Goal: Task Accomplishment & Management: Manage account settings

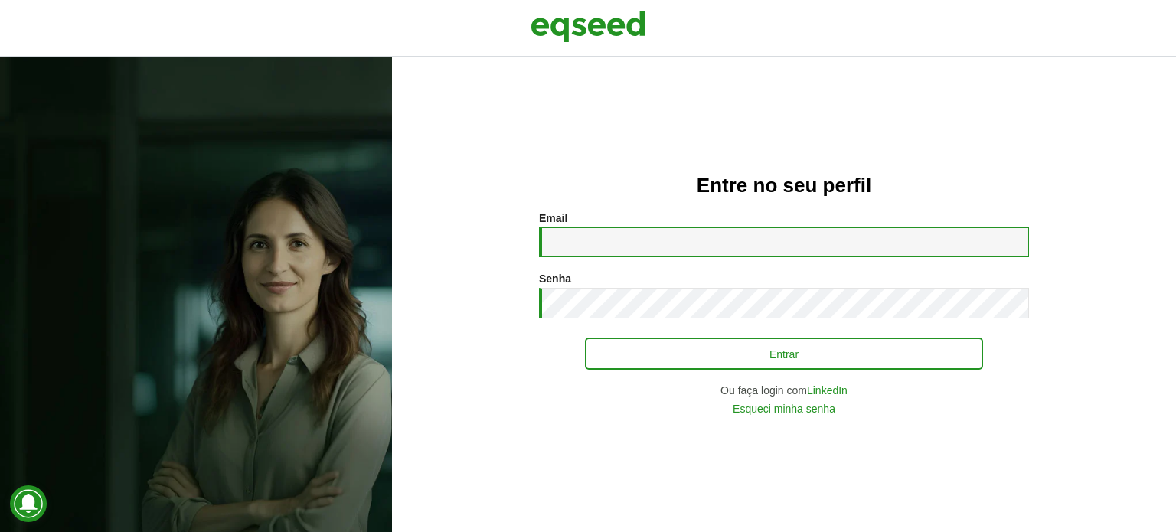
type input "**********"
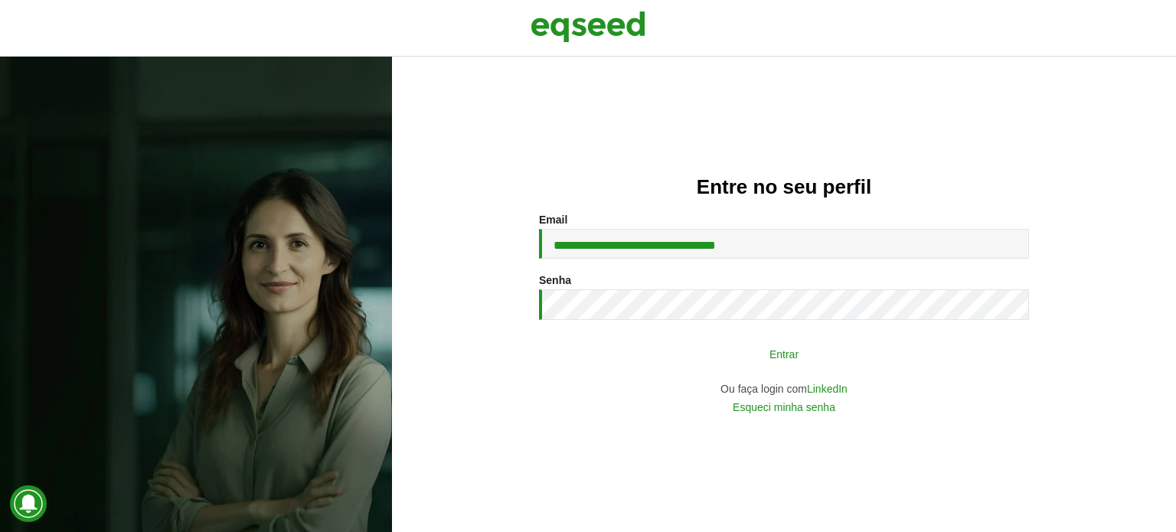
click at [716, 366] on button "Entrar" at bounding box center [784, 353] width 398 height 29
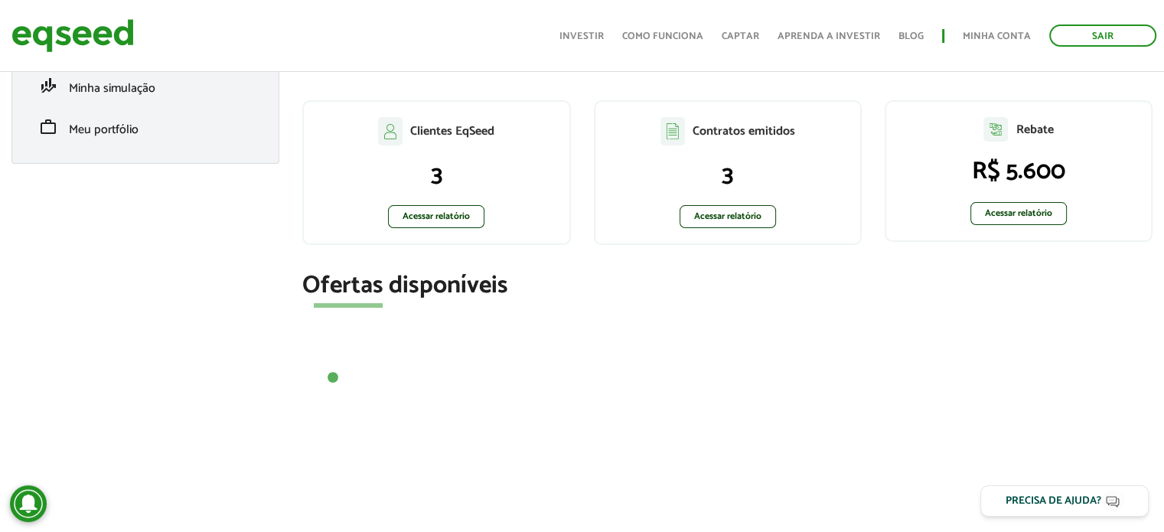
scroll to position [306, 0]
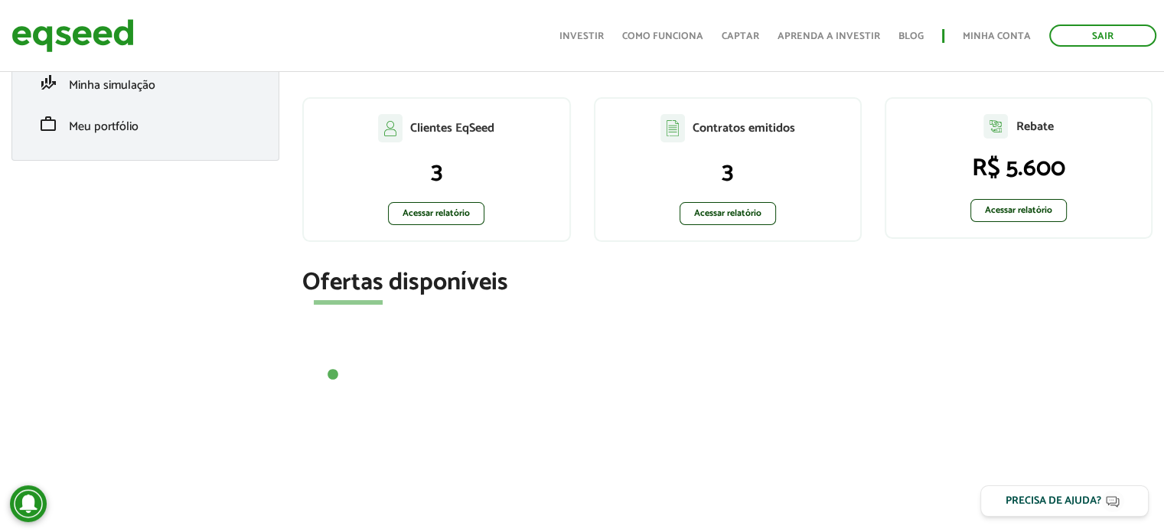
drag, startPoint x: 481, startPoint y: 2, endPoint x: 271, endPoint y: 30, distance: 211.6
click at [271, 30] on div "Sair Toggle navigation Toggle navigation Início Investir Como funciona Captar A…" at bounding box center [582, 35] width 1164 height 41
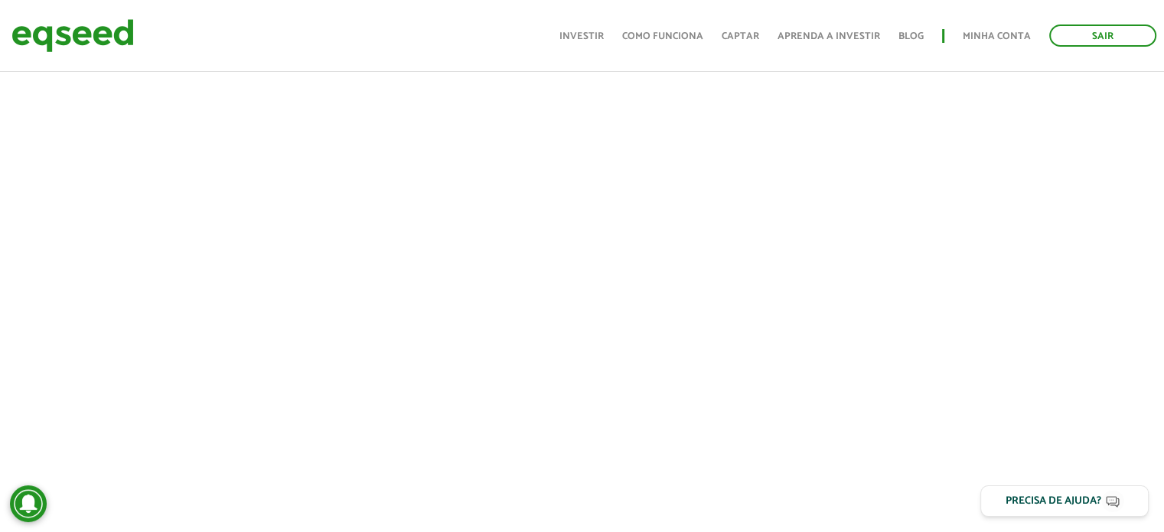
scroll to position [746, 0]
click at [85, 24] on img at bounding box center [72, 35] width 122 height 41
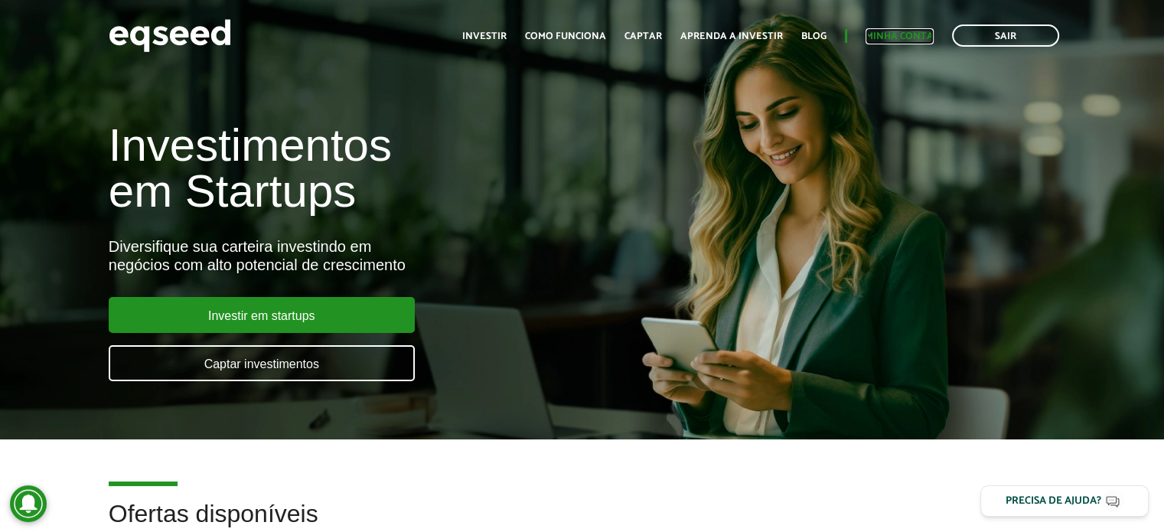
click at [926, 41] on link "Minha conta" at bounding box center [900, 36] width 68 height 10
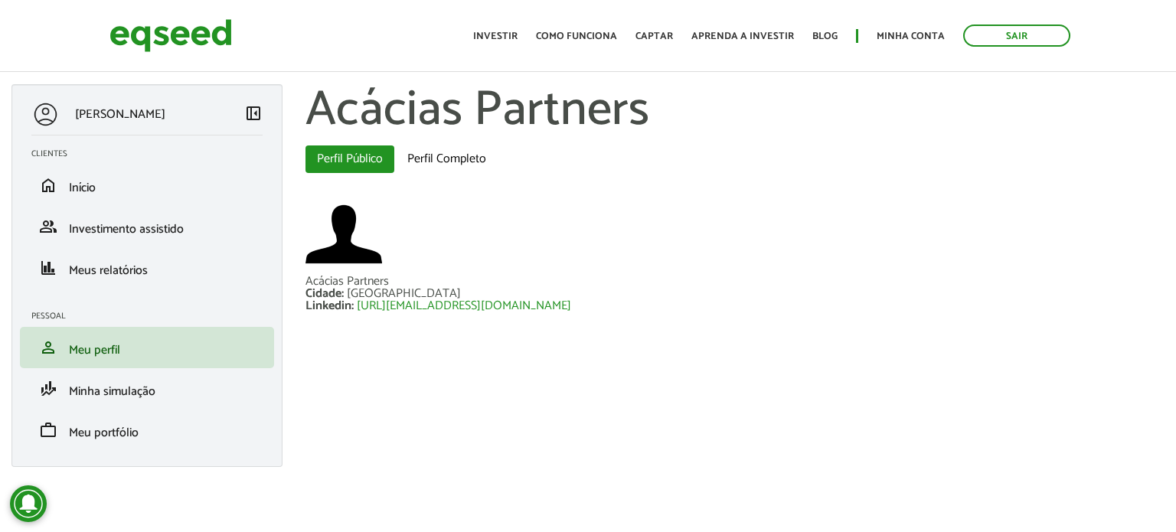
click at [1026, 403] on div "BRUNO ANTOUN left_panel_close Clientes home Início group Investimento assistido…" at bounding box center [588, 283] width 1176 height 398
drag, startPoint x: 70, startPoint y: 180, endPoint x: 362, endPoint y: 183, distance: 291.7
click at [71, 180] on span "Início" at bounding box center [82, 188] width 27 height 21
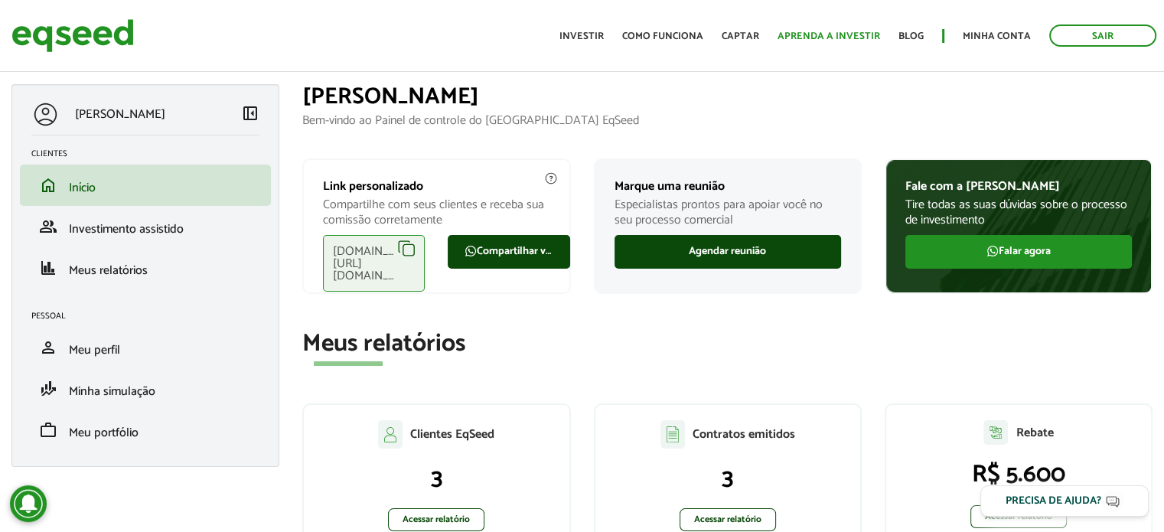
drag, startPoint x: 962, startPoint y: 94, endPoint x: 829, endPoint y: 36, distance: 144.7
click at [962, 94] on h1 "[PERSON_NAME]" at bounding box center [727, 96] width 851 height 25
click at [578, 26] on ul "Início Investir Como funciona Captar Aprenda a investir Blog Minha conta Sair" at bounding box center [858, 35] width 612 height 22
click at [578, 38] on link "Investir" at bounding box center [582, 36] width 44 height 10
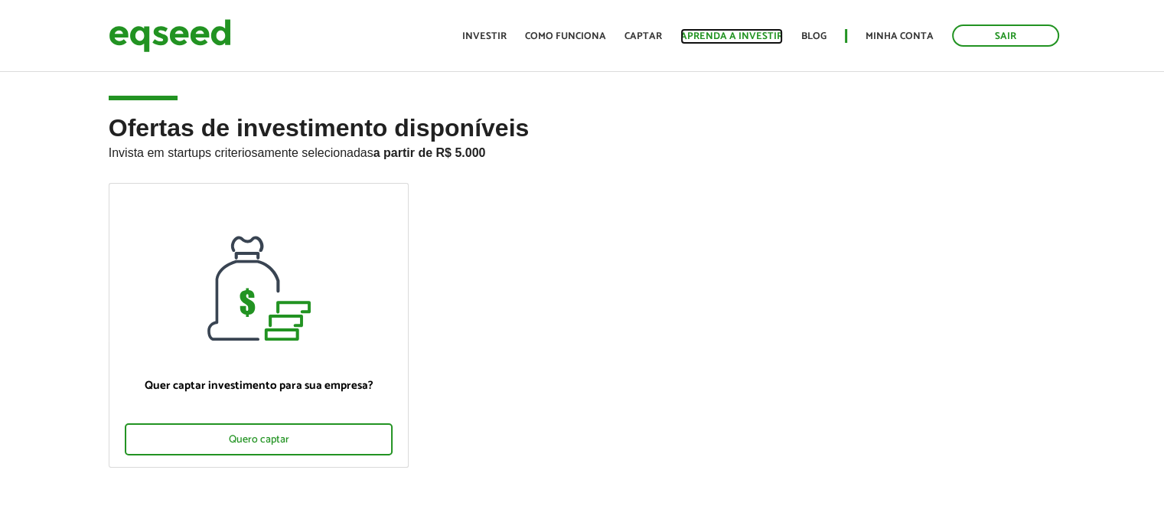
click at [725, 36] on link "Aprenda a investir" at bounding box center [732, 36] width 103 height 10
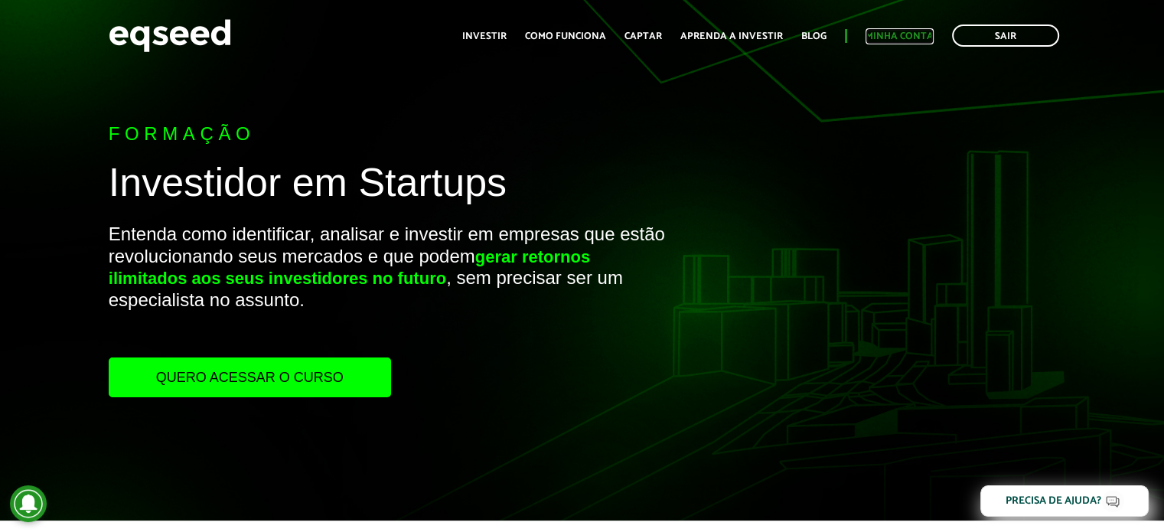
click at [906, 38] on link "Minha conta" at bounding box center [900, 36] width 68 height 10
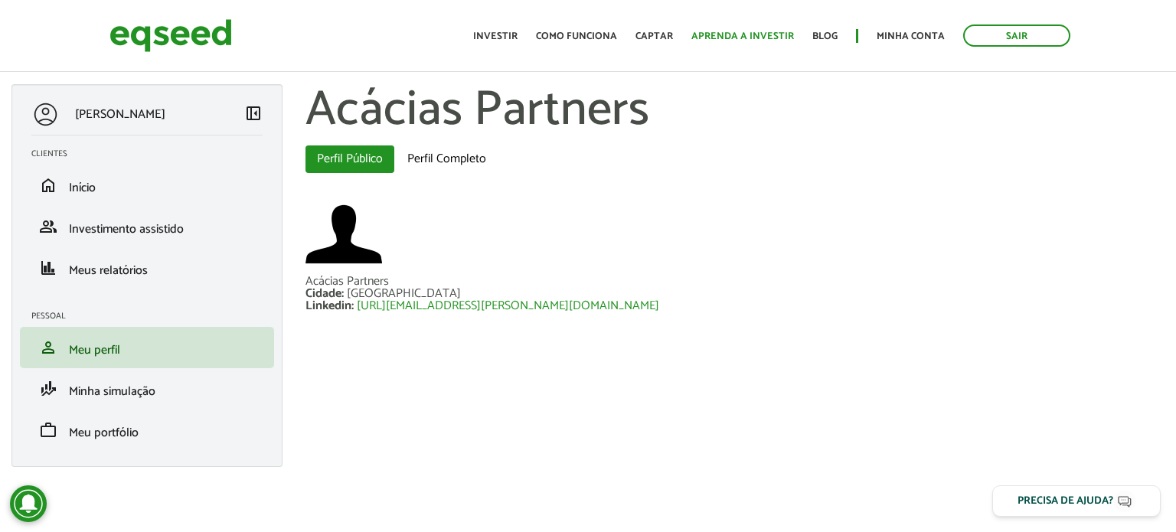
drag, startPoint x: 945, startPoint y: 131, endPoint x: 772, endPoint y: 39, distance: 195.2
click at [945, 131] on h1 "Acácias Partners" at bounding box center [734, 111] width 859 height 54
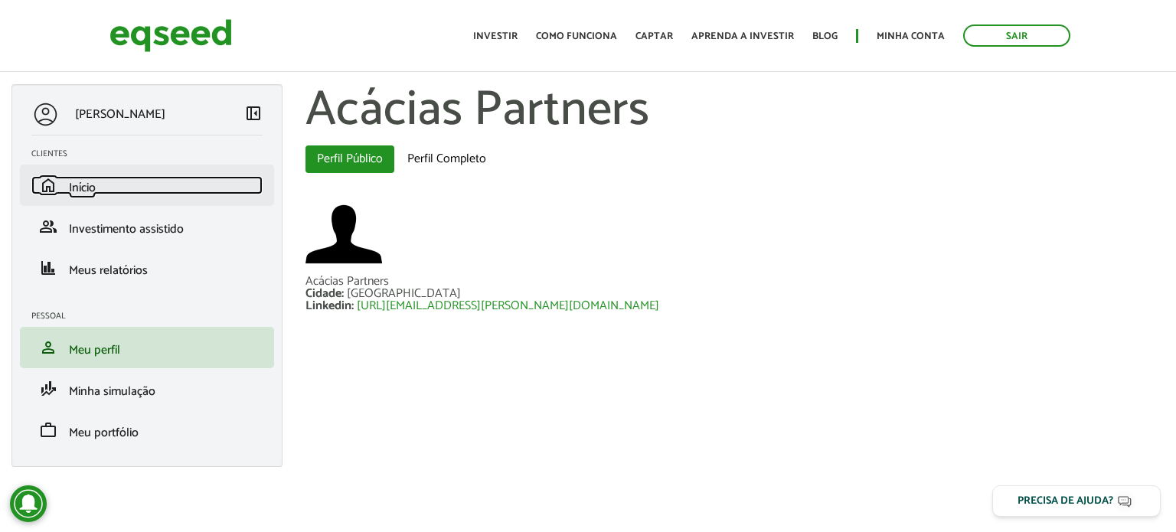
click at [77, 181] on span "Início" at bounding box center [82, 188] width 27 height 21
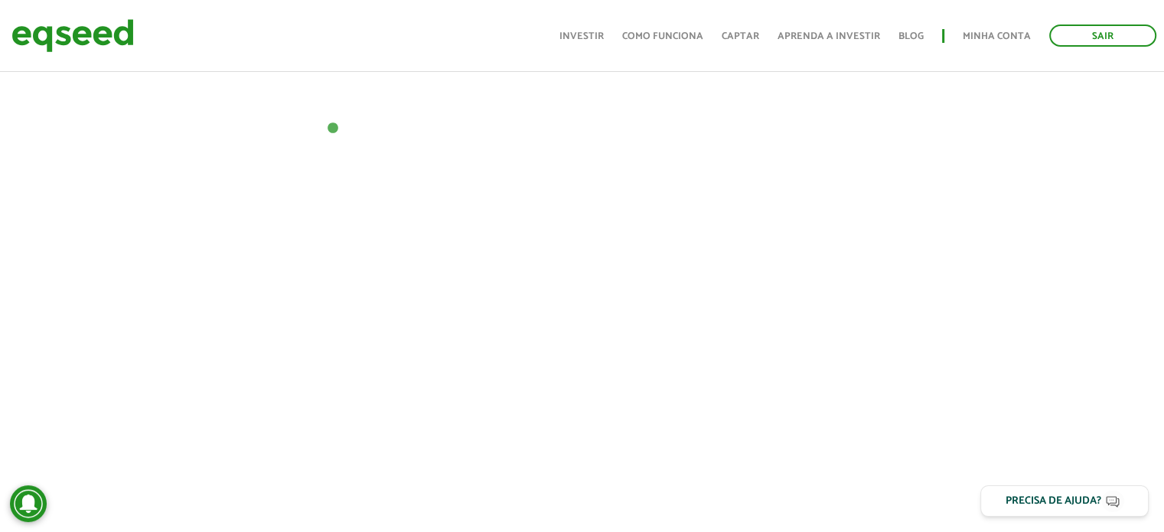
scroll to position [440, 0]
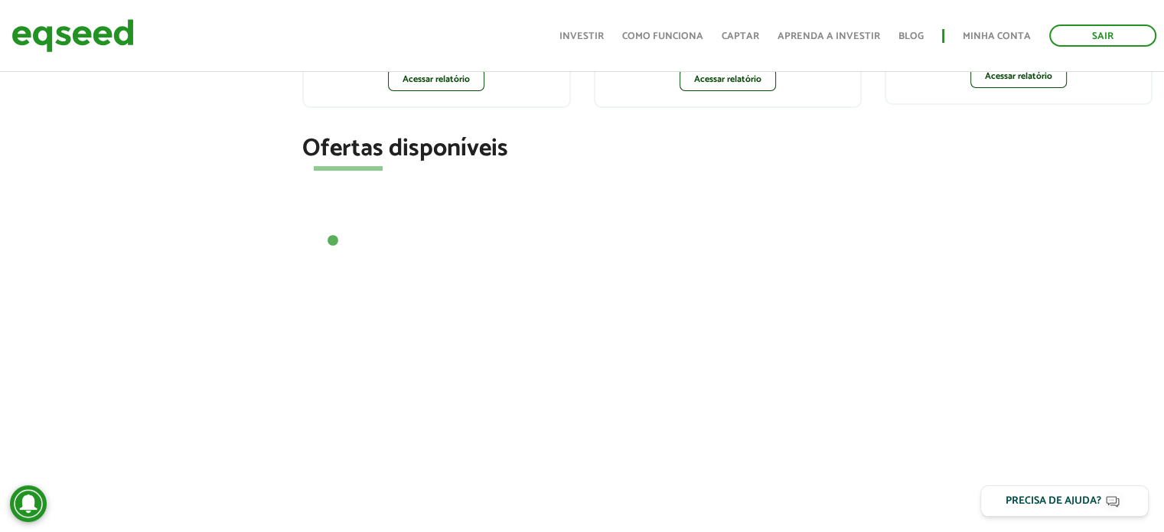
click at [267, 126] on div "BRUNO ANTOUN left_panel_close Clientes home Início group Investimento assistido…" at bounding box center [582, 226] width 1164 height 1165
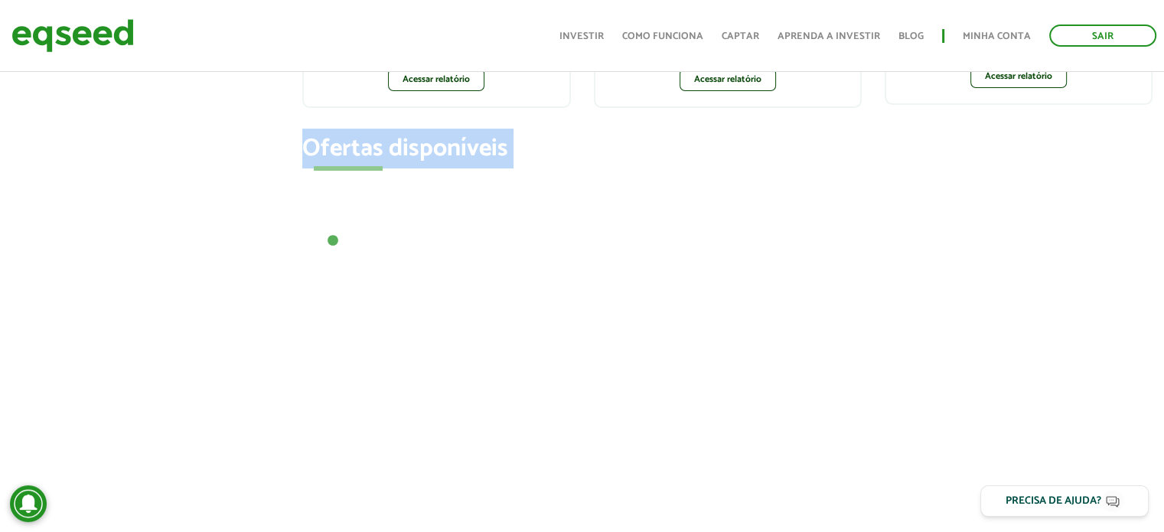
drag, startPoint x: 478, startPoint y: 168, endPoint x: 593, endPoint y: 171, distance: 114.1
click at [593, 171] on section "Ofertas disponíveis 1" at bounding box center [727, 192] width 851 height 113
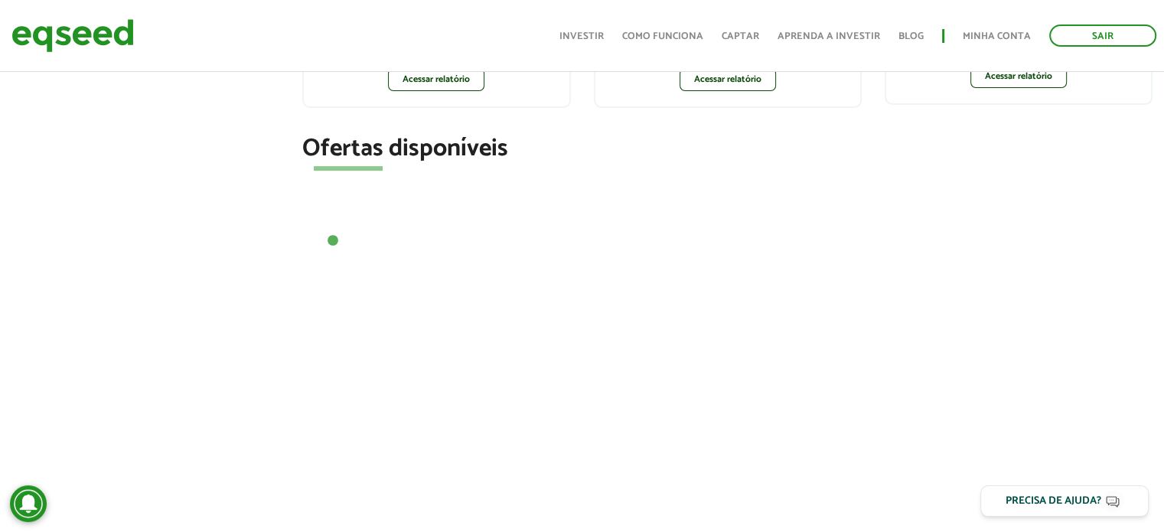
click at [593, 171] on section "Ofertas disponíveis 1" at bounding box center [727, 192] width 851 height 113
click at [446, 174] on section "Ofertas disponíveis 1" at bounding box center [727, 192] width 851 height 113
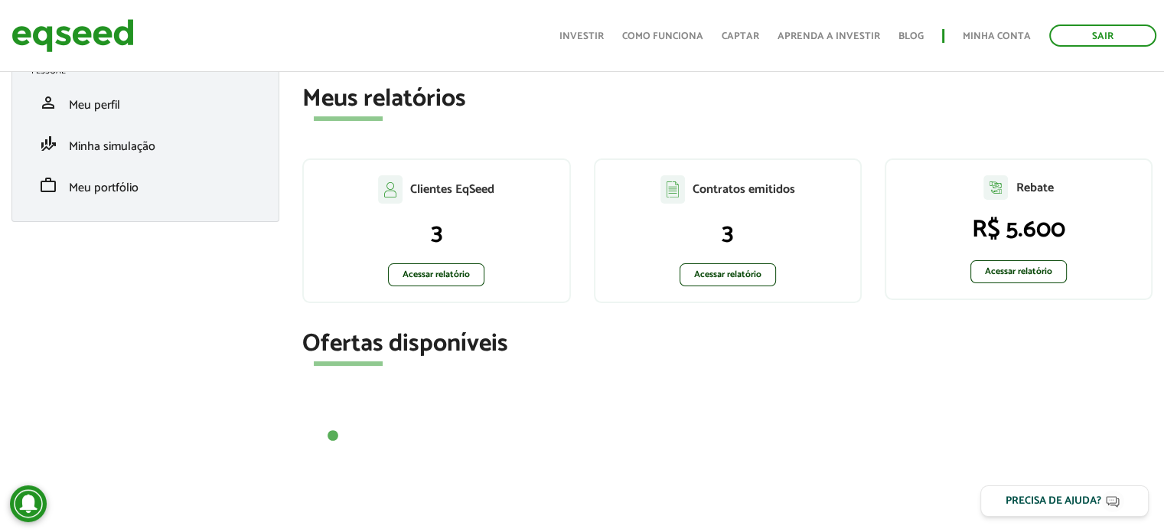
scroll to position [57, 0]
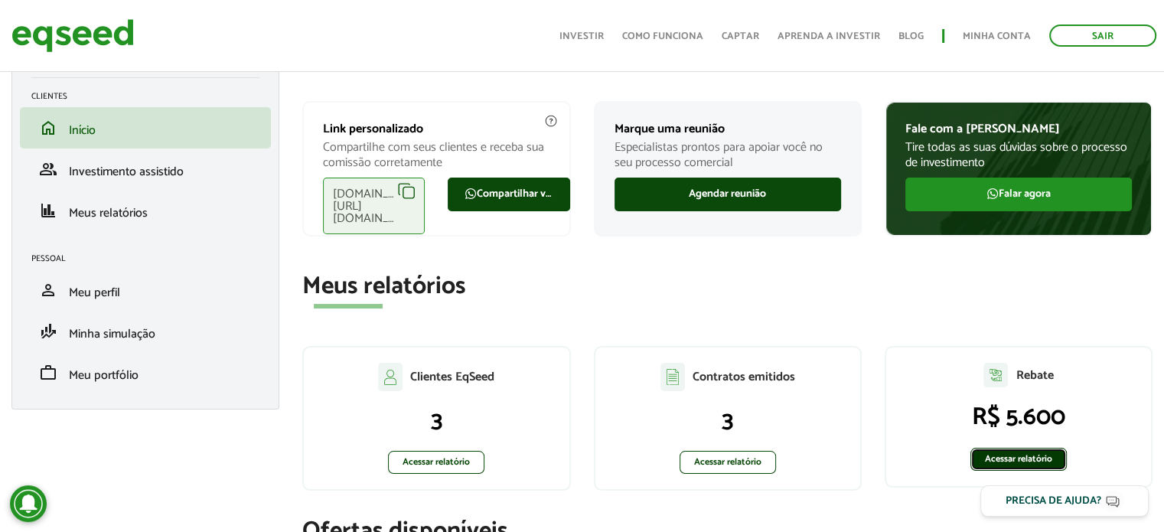
click at [1040, 455] on link "Acessar relatório" at bounding box center [1019, 459] width 96 height 23
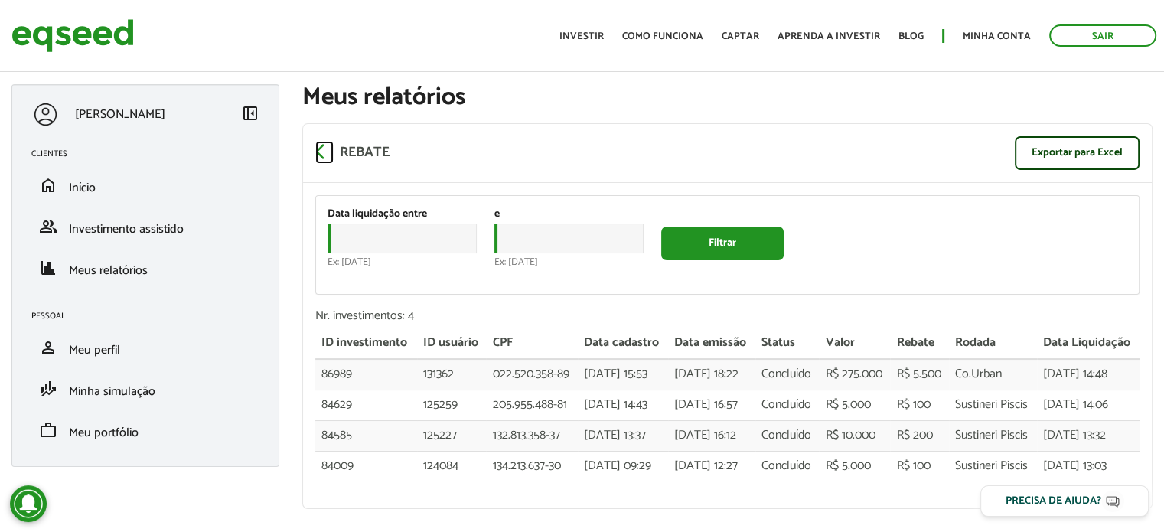
click at [315, 150] on span "arrow_back_ios" at bounding box center [324, 151] width 18 height 18
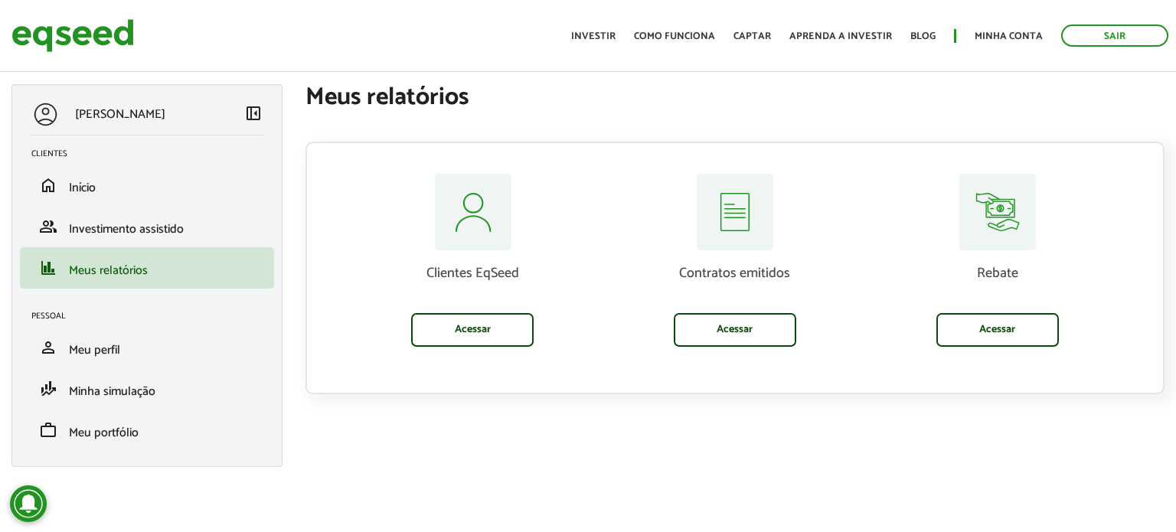
click at [891, 124] on section "Clientes EqSeed Acessar Contratos emitidos Acessar Rebate Acessar" at bounding box center [734, 252] width 859 height 283
click at [960, 117] on section "Clientes EqSeed Acessar Contratos emitidos Acessar Rebate Acessar" at bounding box center [734, 252] width 859 height 283
